Goal: Information Seeking & Learning: Learn about a topic

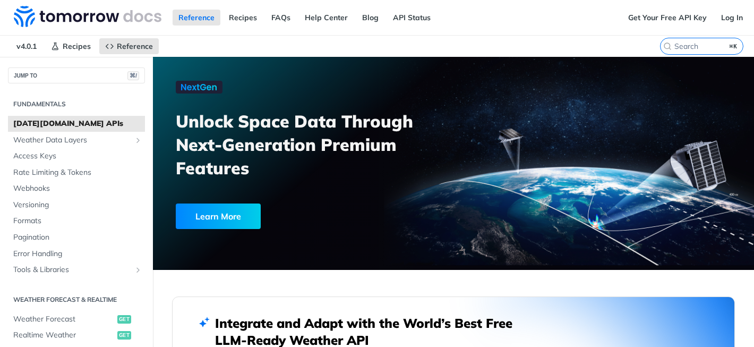
scroll to position [316, 0]
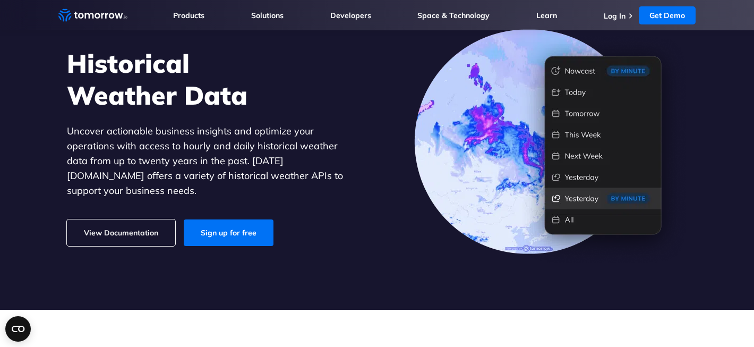
scroll to position [14, 0]
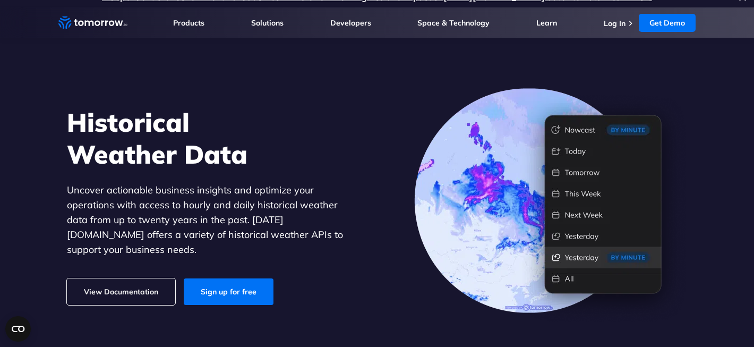
click at [124, 282] on link "View Documentation" at bounding box center [121, 291] width 108 height 27
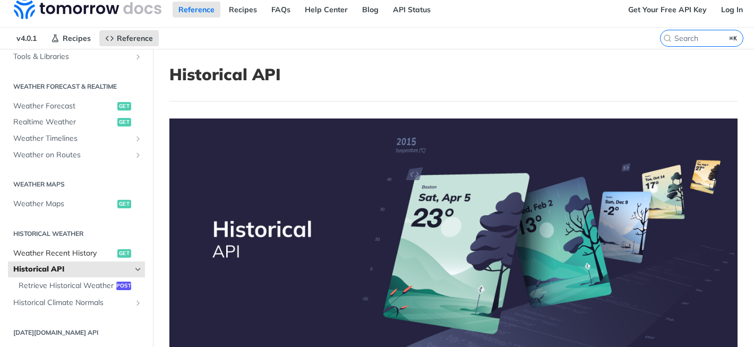
scroll to position [229, 0]
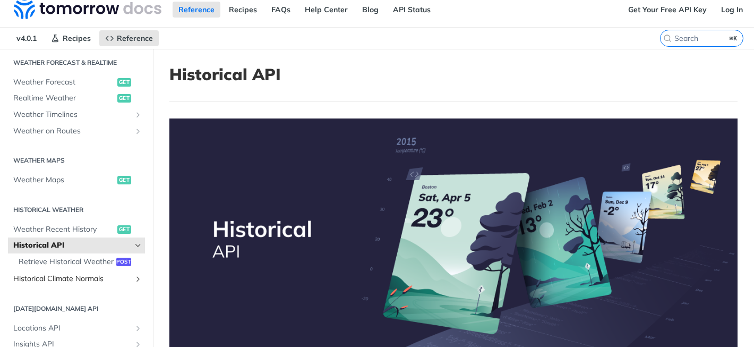
click at [86, 271] on link "Historical Climate Normals" at bounding box center [76, 279] width 137 height 16
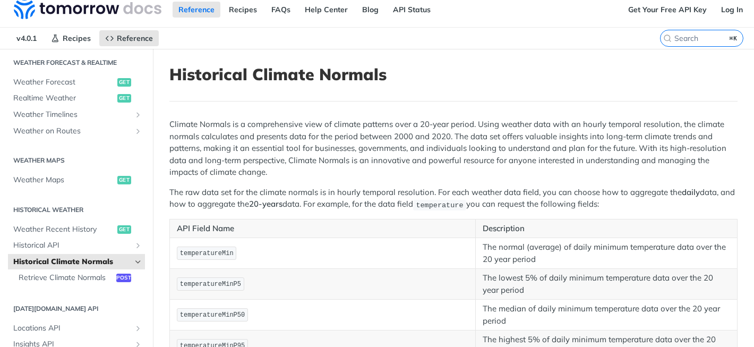
click at [312, 123] on p "Climate Normals is a comprehensive view of climate patterns over a 20-year peri…" at bounding box center [453, 148] width 568 height 60
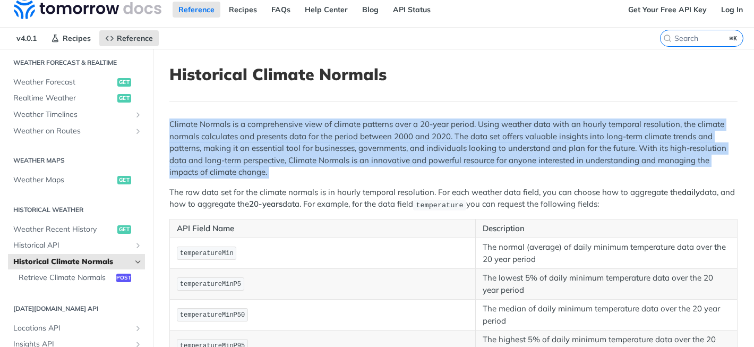
click at [312, 123] on p "Climate Normals is a comprehensive view of climate patterns over a 20-year peri…" at bounding box center [453, 148] width 568 height 60
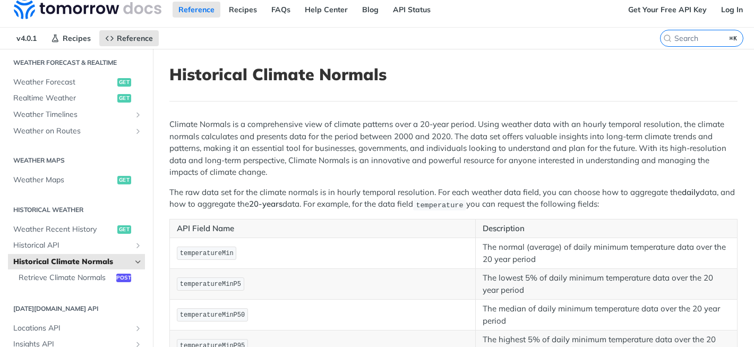
click at [334, 127] on p "Climate Normals is a comprehensive view of climate patterns over a 20-year peri…" at bounding box center [453, 148] width 568 height 60
click at [394, 124] on p "Climate Normals is a comprehensive view of climate patterns over a 20-year peri…" at bounding box center [453, 148] width 568 height 60
click at [432, 124] on p "Climate Normals is a comprehensive view of climate patterns over a 20-year peri…" at bounding box center [453, 148] width 568 height 60
click at [419, 124] on p "Climate Normals is a comprehensive view of climate patterns over a 20-year peri…" at bounding box center [453, 148] width 568 height 60
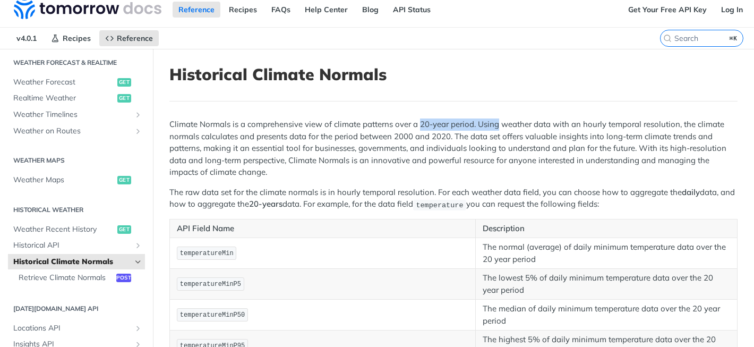
drag, startPoint x: 419, startPoint y: 124, endPoint x: 484, endPoint y: 124, distance: 64.8
click at [484, 124] on p "Climate Normals is a comprehensive view of climate patterns over a 20-year peri…" at bounding box center [453, 148] width 568 height 60
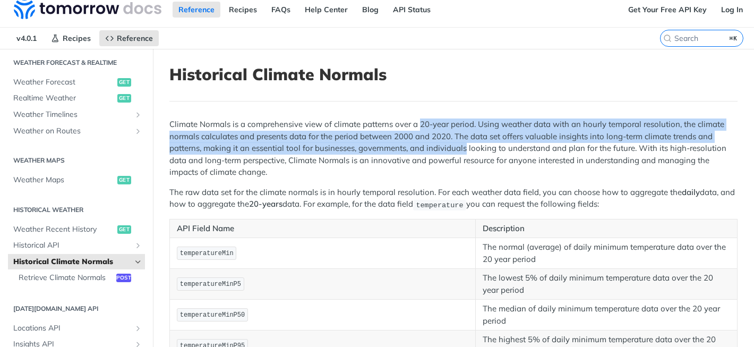
click at [456, 147] on p "Climate Normals is a comprehensive view of climate patterns over a 20-year peri…" at bounding box center [453, 148] width 568 height 60
click at [454, 129] on p "Climate Normals is a comprehensive view of climate patterns over a 20-year peri…" at bounding box center [453, 148] width 568 height 60
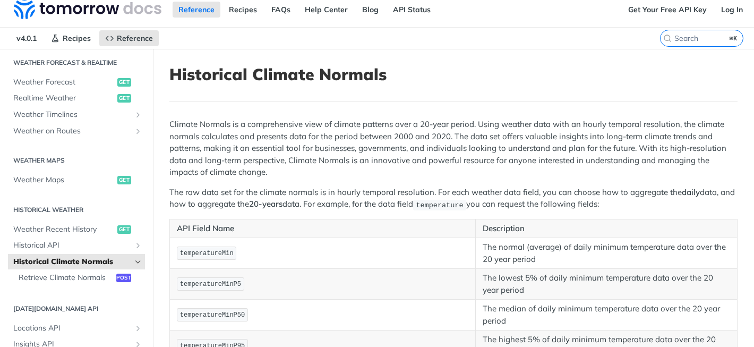
click at [444, 129] on p "Climate Normals is a comprehensive view of climate patterns over a 20-year peri…" at bounding box center [453, 148] width 568 height 60
click at [419, 129] on p "Climate Normals is a comprehensive view of climate patterns over a 20-year peri…" at bounding box center [453, 148] width 568 height 60
click at [394, 125] on p "Climate Normals is a comprehensive view of climate patterns over a 20-year peri…" at bounding box center [453, 148] width 568 height 60
click at [351, 126] on p "Climate Normals is a comprehensive view of climate patterns over a 20-year peri…" at bounding box center [453, 148] width 568 height 60
drag, startPoint x: 351, startPoint y: 126, endPoint x: 466, endPoint y: 124, distance: 114.7
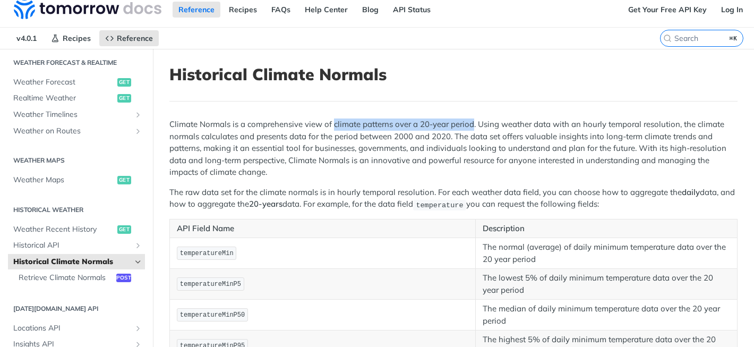
click at [466, 124] on p "Climate Normals is a comprehensive view of climate patterns over a 20-year peri…" at bounding box center [453, 148] width 568 height 60
copy p "climate patterns over a 20-year period"
click at [601, 134] on p "Climate Normals is a comprehensive view of climate patterns over a 20-year peri…" at bounding box center [453, 148] width 568 height 60
click at [611, 134] on p "Climate Normals is a comprehensive view of climate patterns over a 20-year peri…" at bounding box center [453, 148] width 568 height 60
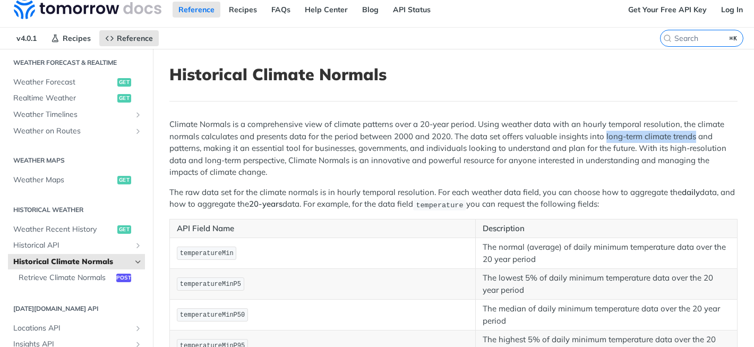
drag, startPoint x: 611, startPoint y: 134, endPoint x: 681, endPoint y: 135, distance: 69.6
click at [681, 135] on p "Climate Normals is a comprehensive view of climate patterns over a 20-year peri…" at bounding box center [453, 148] width 568 height 60
click at [200, 150] on p "Climate Normals is a comprehensive view of climate patterns over a 20-year peri…" at bounding box center [453, 148] width 568 height 60
copy p "long-term climate trends and patterns,"
click at [63, 243] on span "Historical API" at bounding box center [72, 245] width 118 height 11
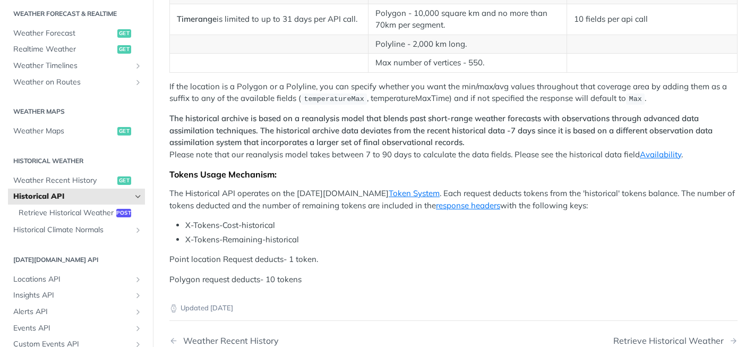
scroll to position [436, 0]
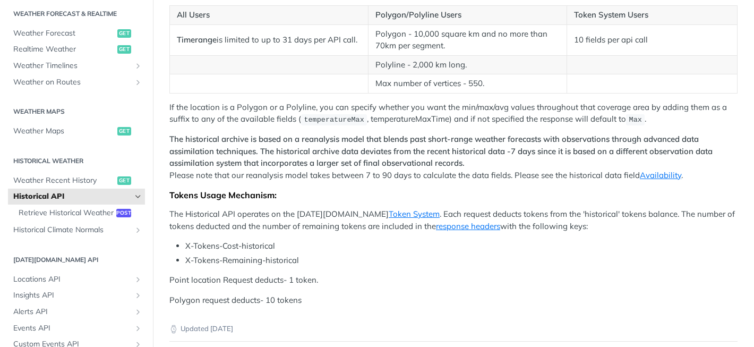
click at [671, 178] on p "The historical archive is based on a reanalysis model that blends past short-ra…" at bounding box center [453, 157] width 568 height 48
click at [671, 178] on link "Availability" at bounding box center [660, 175] width 41 height 10
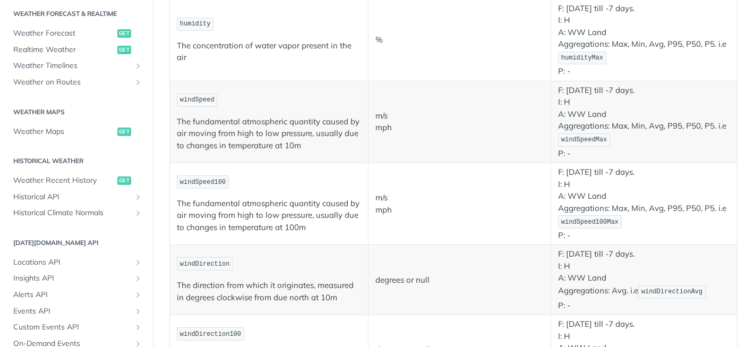
scroll to position [257, 0]
